Goal: Transaction & Acquisition: Purchase product/service

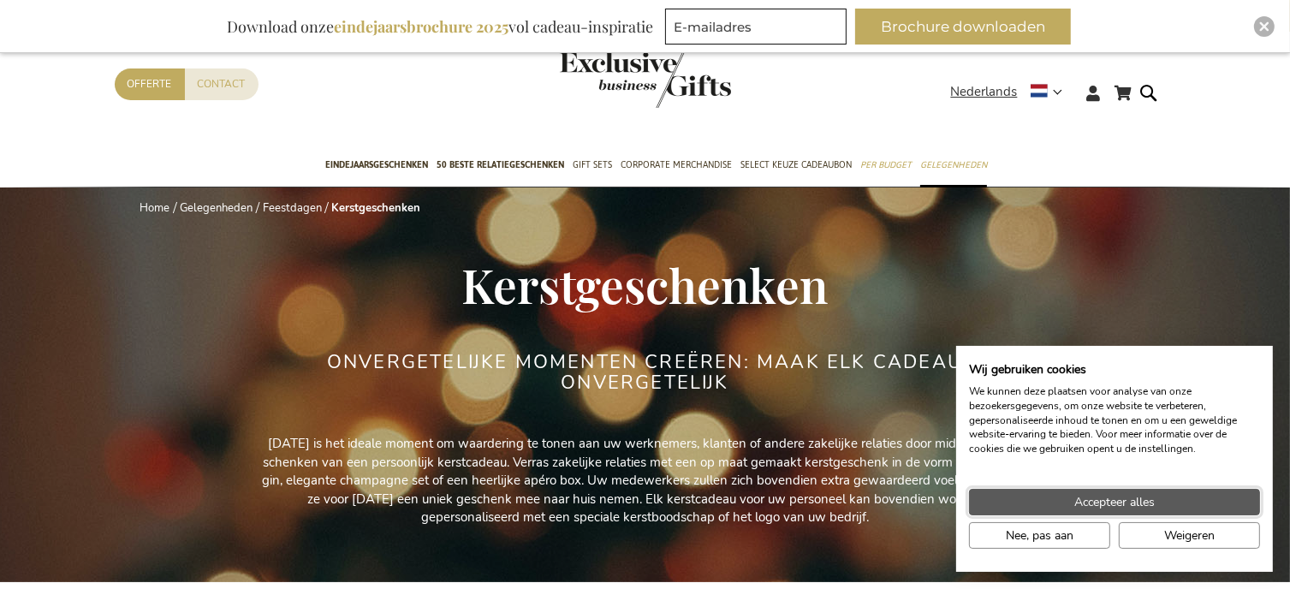
click at [1045, 503] on button "Accepteer alles" at bounding box center [1114, 502] width 291 height 27
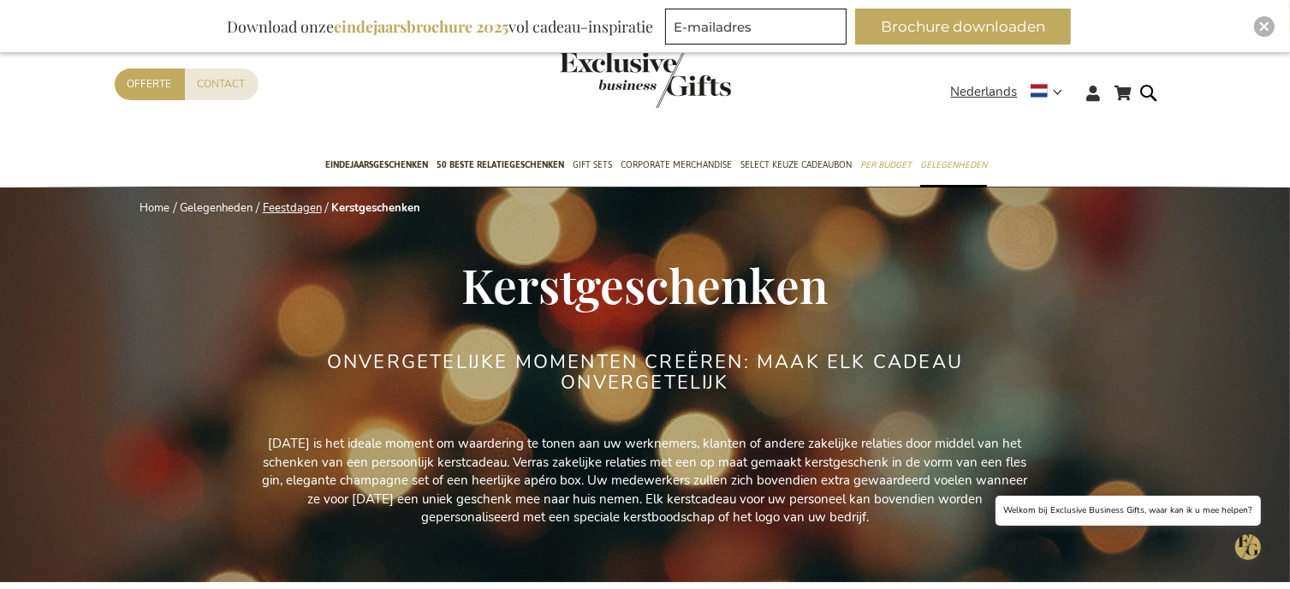
click at [293, 208] on link "Feestdagen" at bounding box center [292, 207] width 59 height 15
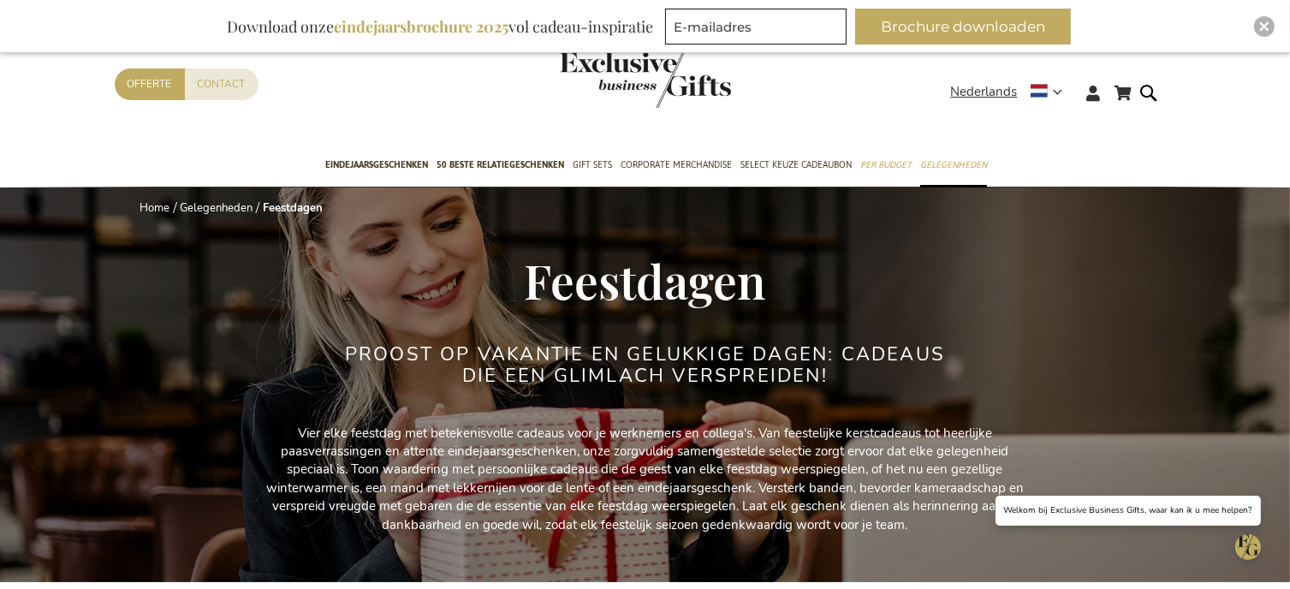
scroll to position [515, 0]
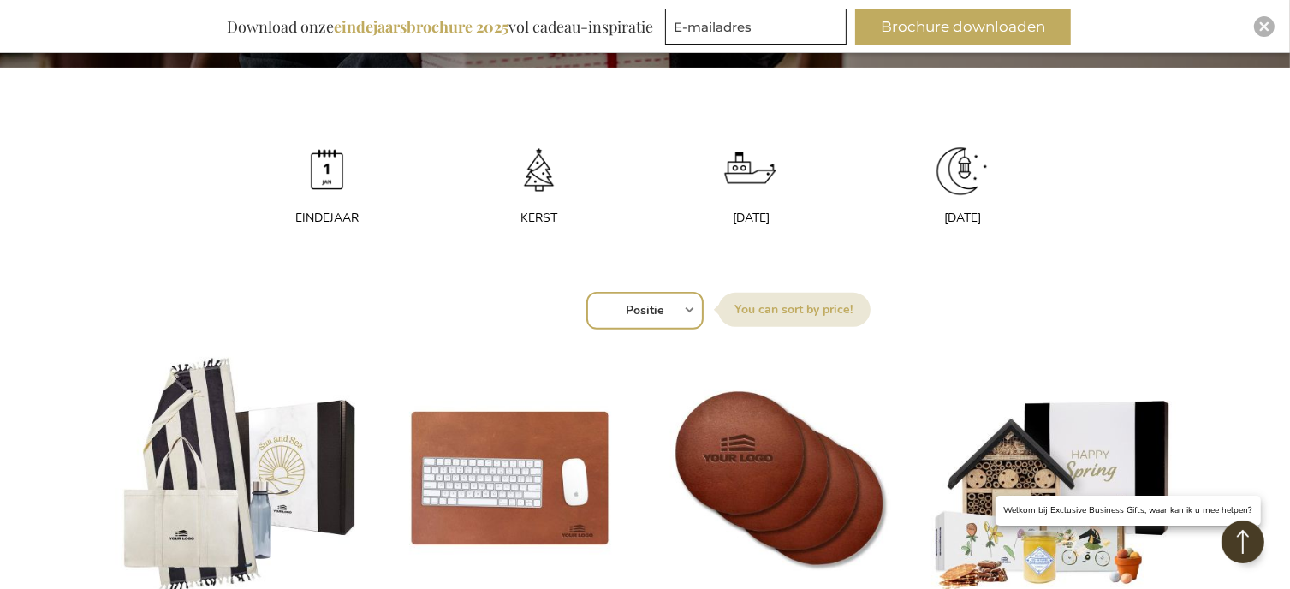
click at [551, 210] on div "Kerst" at bounding box center [540, 218] width 170 height 17
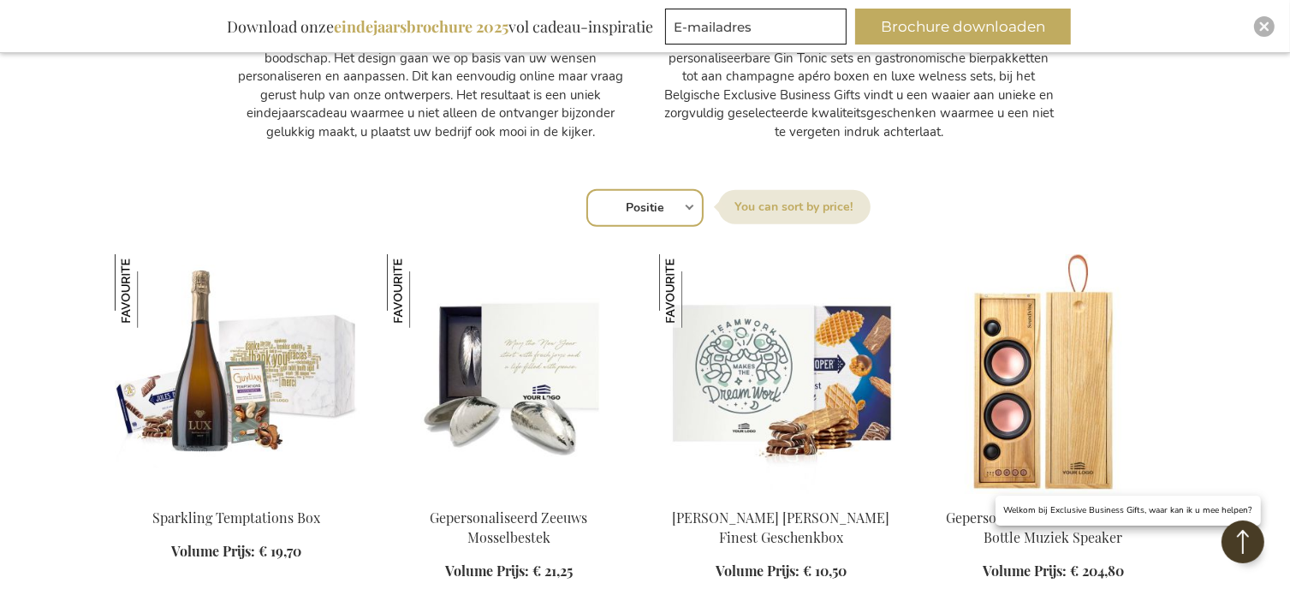
scroll to position [1164, 0]
